Goal: Transaction & Acquisition: Purchase product/service

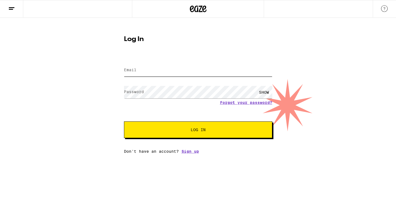
type input "[EMAIL_ADDRESS][DOMAIN_NAME]"
click at [174, 126] on button "Log In" at bounding box center [198, 129] width 148 height 17
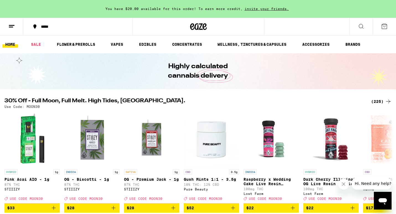
click at [149, 7] on span "You have $20.00 available for this order! To earn more credit," at bounding box center [173, 9] width 137 height 4
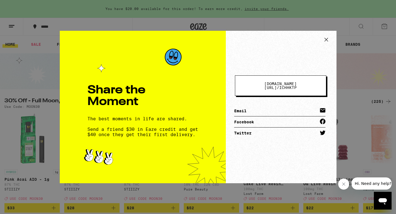
click at [324, 40] on icon at bounding box center [326, 39] width 8 height 8
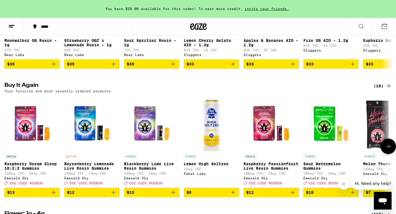
scroll to position [515, 0]
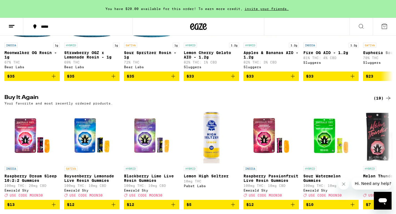
click at [380, 101] on div "(19)" at bounding box center [383, 98] width 18 height 7
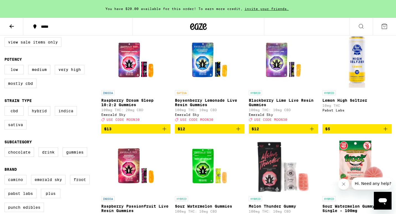
scroll to position [68, 0]
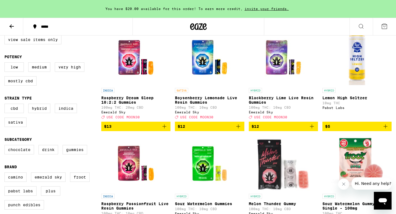
click at [239, 130] on icon "Add to bag" at bounding box center [238, 126] width 7 height 7
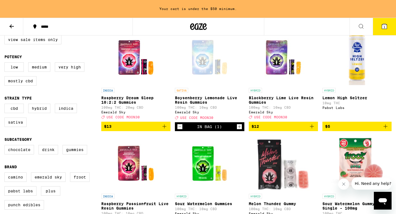
click at [314, 130] on icon "Add to bag" at bounding box center [312, 126] width 7 height 7
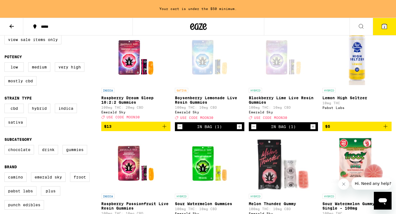
click at [315, 130] on icon "Increment" at bounding box center [313, 126] width 5 height 7
click at [164, 128] on icon "Add to bag" at bounding box center [165, 126] width 4 height 4
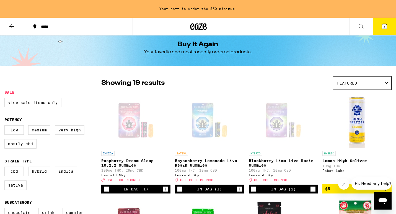
scroll to position [0, 0]
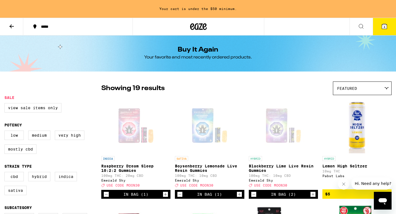
click at [380, 30] on button "4" at bounding box center [384, 26] width 23 height 17
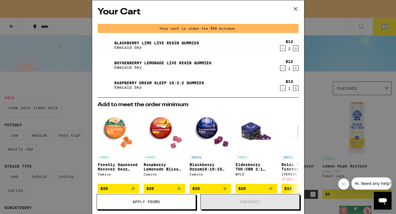
click at [297, 68] on icon "Increment" at bounding box center [295, 68] width 5 height 7
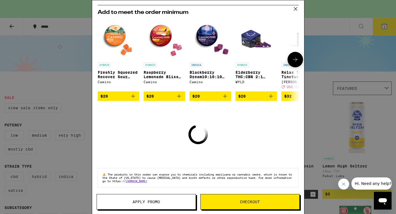
scroll to position [89, 0]
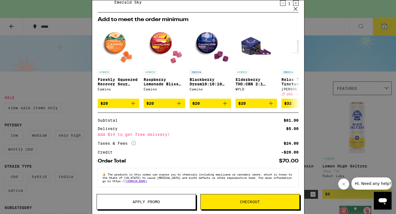
click at [278, 201] on span "Checkout" at bounding box center [250, 202] width 99 height 4
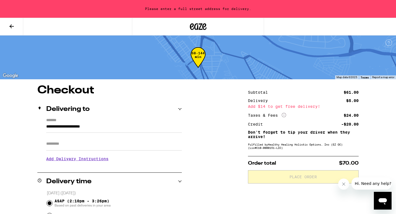
click at [148, 129] on input "**********" at bounding box center [114, 127] width 136 height 9
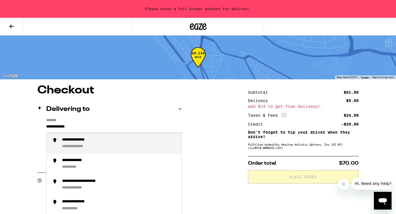
click at [123, 145] on div "**********" at bounding box center [119, 143] width 115 height 12
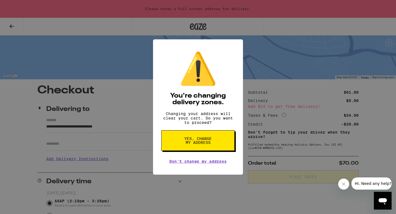
click at [211, 142] on span "Yes, change my address" at bounding box center [198, 140] width 29 height 8
type input "**********"
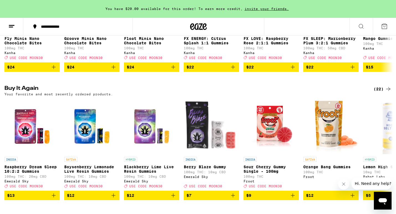
scroll to position [407, 0]
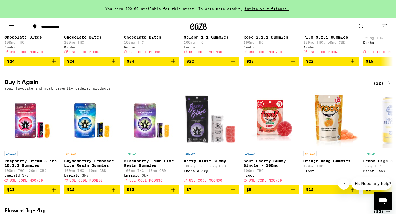
click at [384, 86] on div "(22)" at bounding box center [383, 83] width 18 height 7
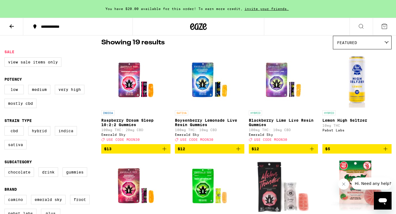
scroll to position [47, 0]
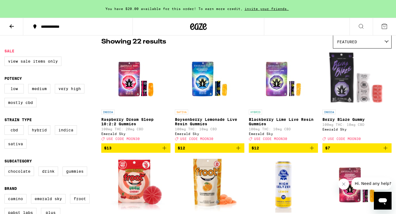
click at [240, 151] on icon "Add to bag" at bounding box center [238, 148] width 7 height 7
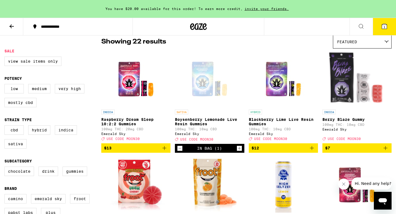
click at [240, 151] on icon "Increment" at bounding box center [239, 148] width 5 height 7
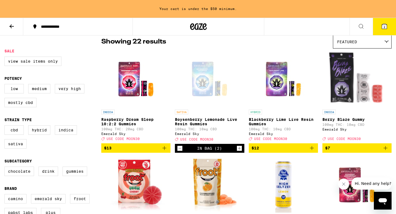
click at [312, 150] on icon "Add to bag" at bounding box center [312, 148] width 4 height 4
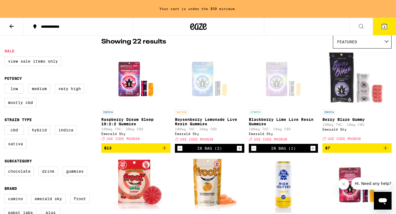
click at [312, 151] on icon "Increment" at bounding box center [313, 148] width 5 height 7
click at [163, 151] on icon "Add to bag" at bounding box center [164, 148] width 7 height 7
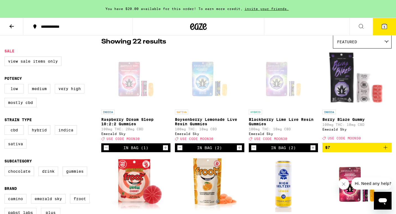
click at [381, 26] on button "5" at bounding box center [384, 26] width 23 height 17
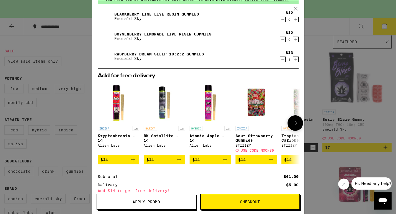
scroll to position [89, 0]
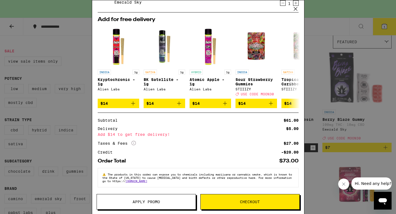
click at [270, 199] on button "Checkout" at bounding box center [249, 202] width 99 height 16
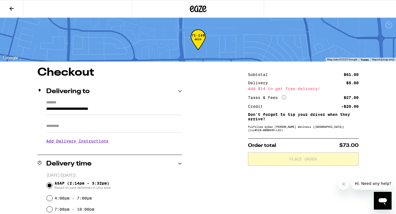
click at [145, 127] on input "Apt/Suite" at bounding box center [114, 125] width 136 height 13
type input "*****"
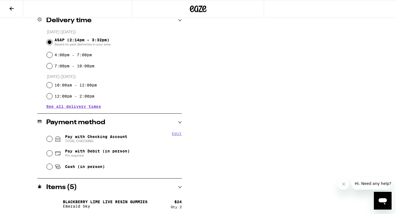
scroll to position [151, 0]
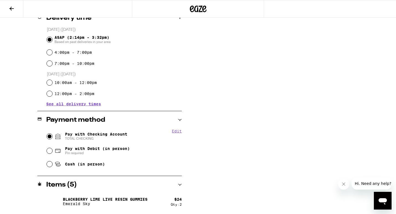
click at [50, 137] on input "Pay with Checking Account TOTAL CHECKING" at bounding box center [50, 136] width 6 height 6
radio input "true"
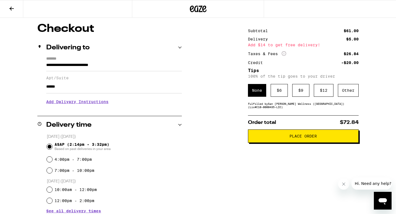
scroll to position [40, 0]
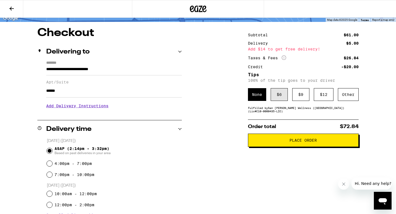
click at [283, 97] on div "$ 6" at bounding box center [279, 94] width 17 height 13
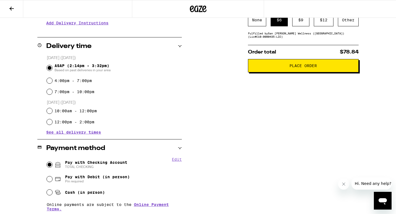
scroll to position [119, 0]
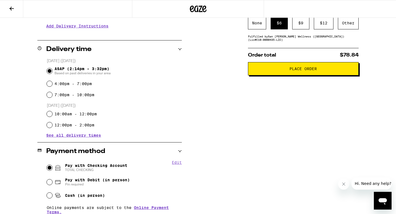
click at [285, 71] on span "Place Order" at bounding box center [303, 69] width 101 height 4
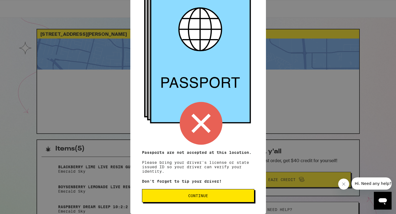
scroll to position [47, 0]
click at [222, 195] on span "Continue" at bounding box center [198, 196] width 103 height 4
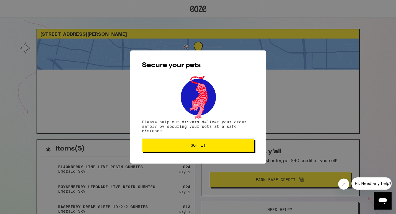
click at [215, 142] on button "Got it" at bounding box center [198, 144] width 112 height 13
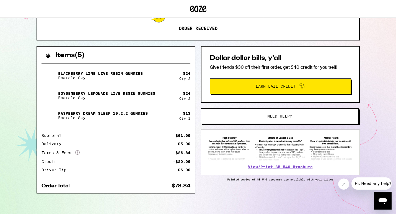
scroll to position [95, 0]
